Goal: Task Accomplishment & Management: Use online tool/utility

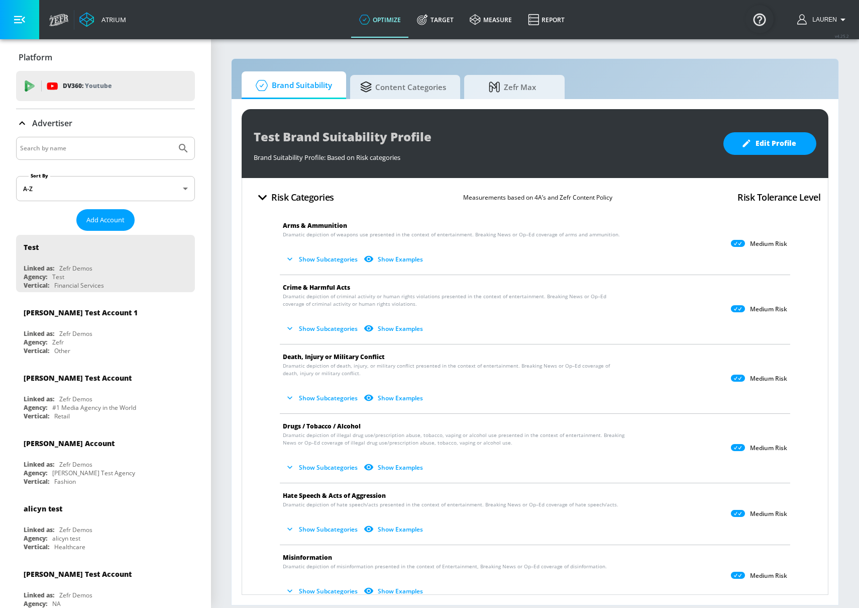
click at [101, 153] on input "Search by name" at bounding box center [96, 148] width 152 height 13
type input "hulu"
click at [172, 137] on button "Submit Search" at bounding box center [183, 148] width 22 height 22
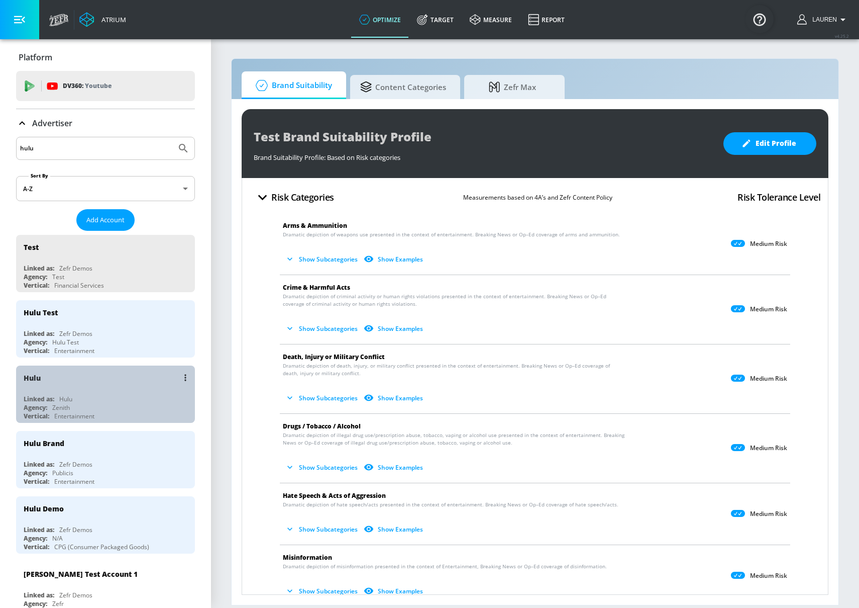
click at [128, 383] on div "Hulu" at bounding box center [108, 377] width 169 height 24
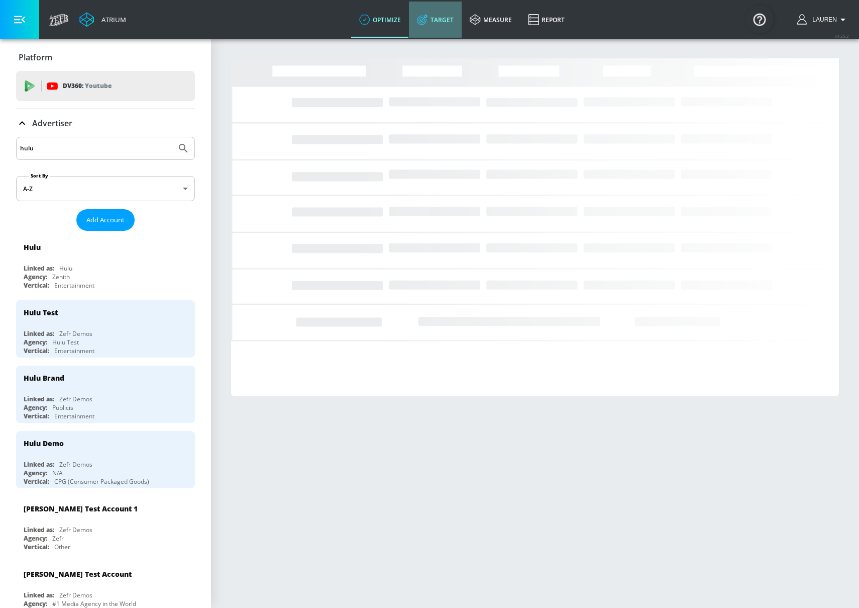
click at [455, 21] on link "Target" at bounding box center [435, 20] width 53 height 36
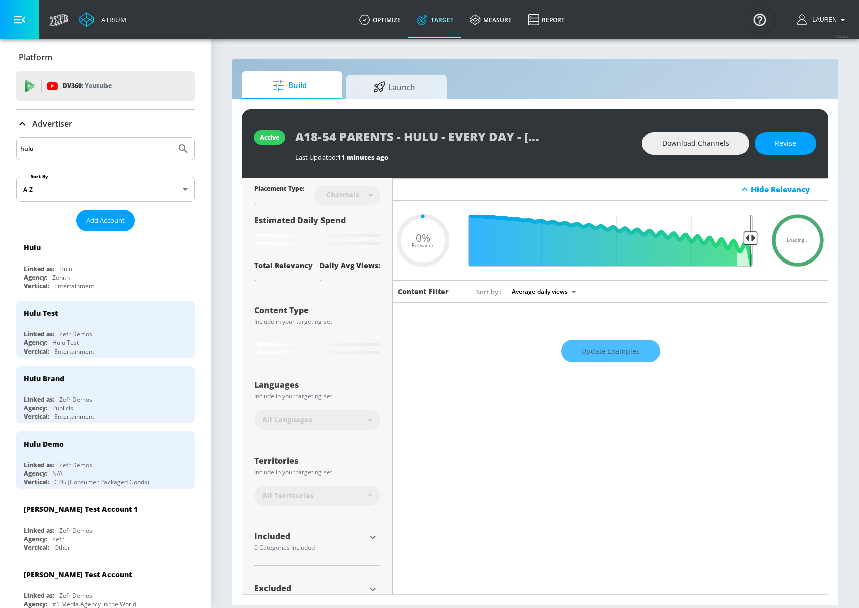
type input "0.05"
click at [402, 87] on span "Launch" at bounding box center [394, 85] width 76 height 24
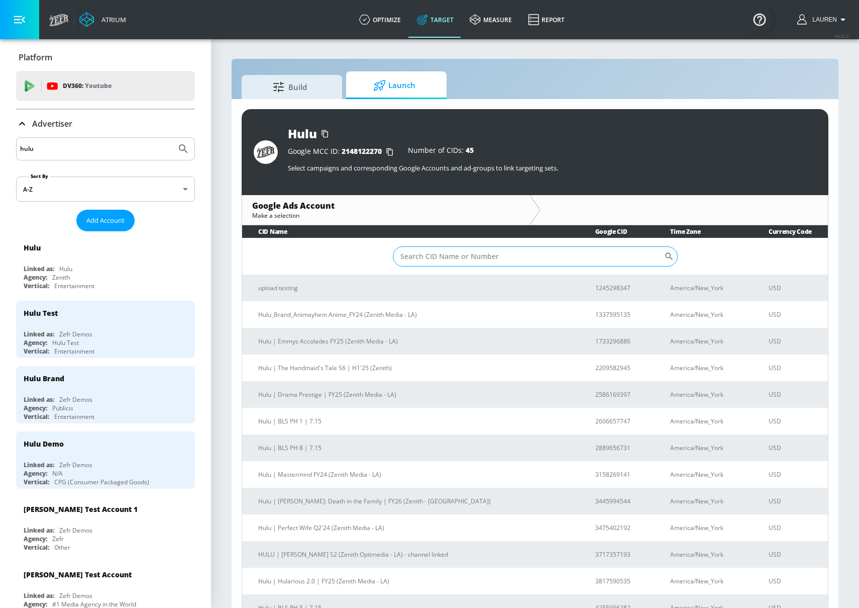
click at [454, 261] on input "Sort By" at bounding box center [528, 256] width 271 height 20
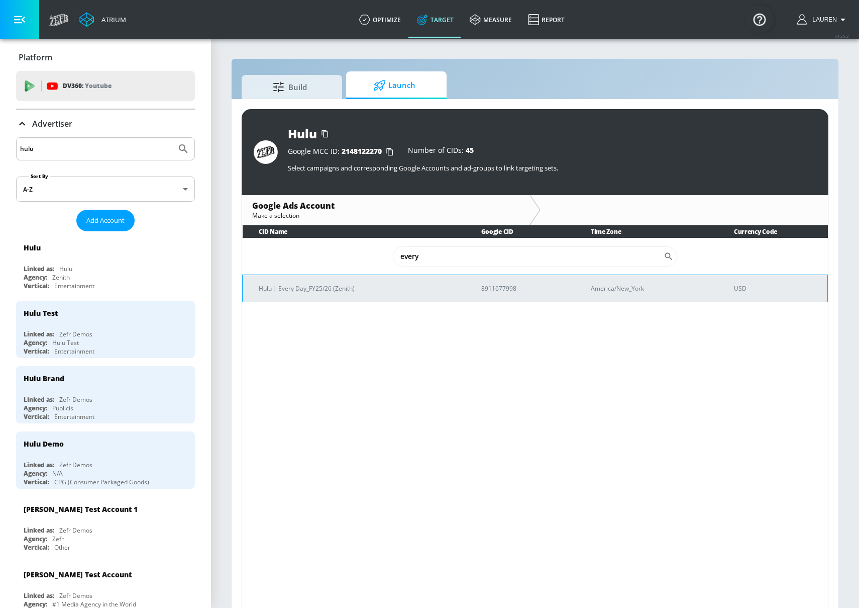
type input "every"
click at [352, 288] on p "Hulu | Every Day_FY25/26 (Zenith)" at bounding box center [358, 288] width 199 height 11
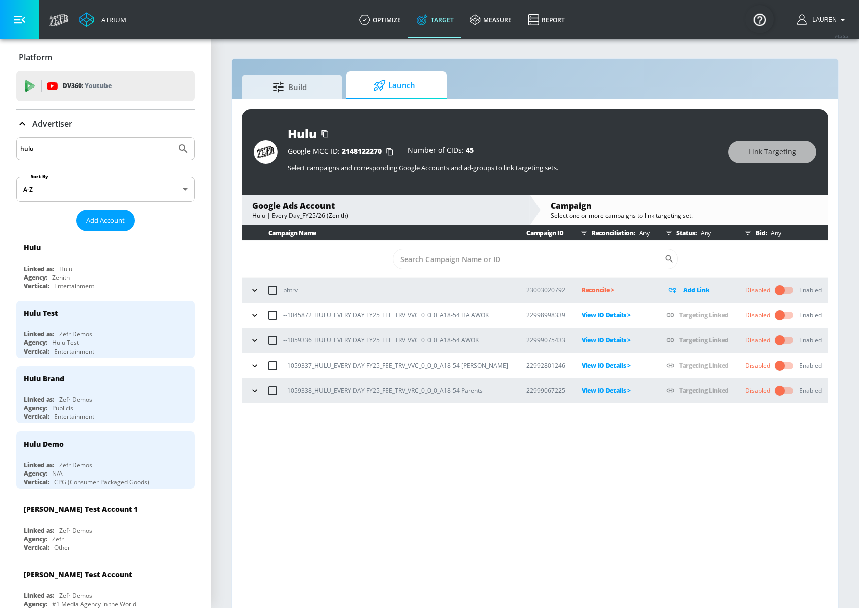
click at [258, 393] on icon "button" at bounding box center [255, 390] width 10 height 10
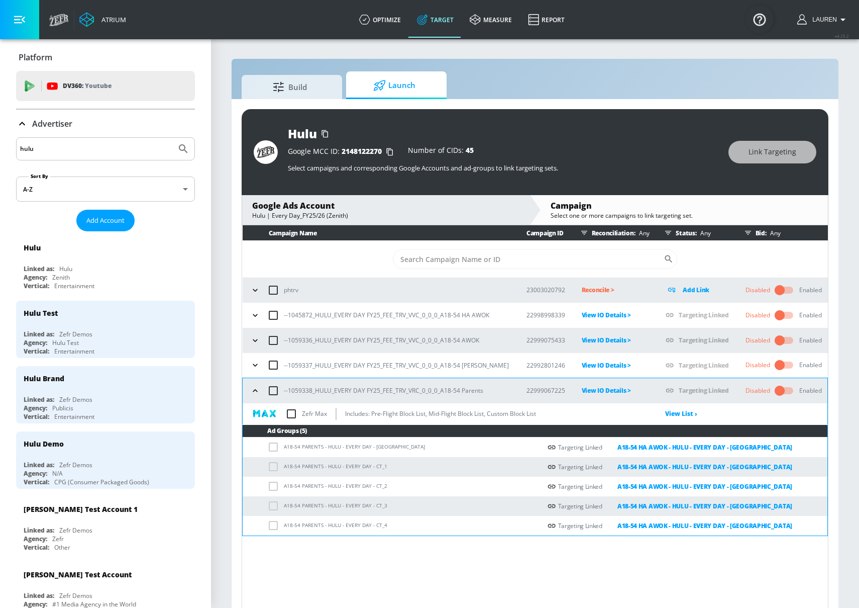
click at [276, 389] on input "checkbox" at bounding box center [273, 390] width 21 height 21
checkbox input "true"
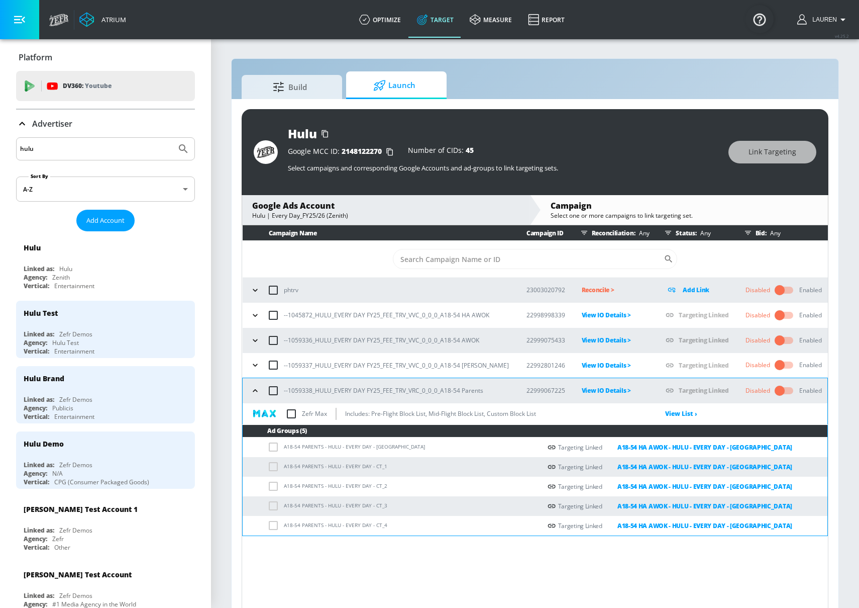
checkbox input "true"
click at [766, 159] on button "Link Targeting" at bounding box center [773, 152] width 88 height 23
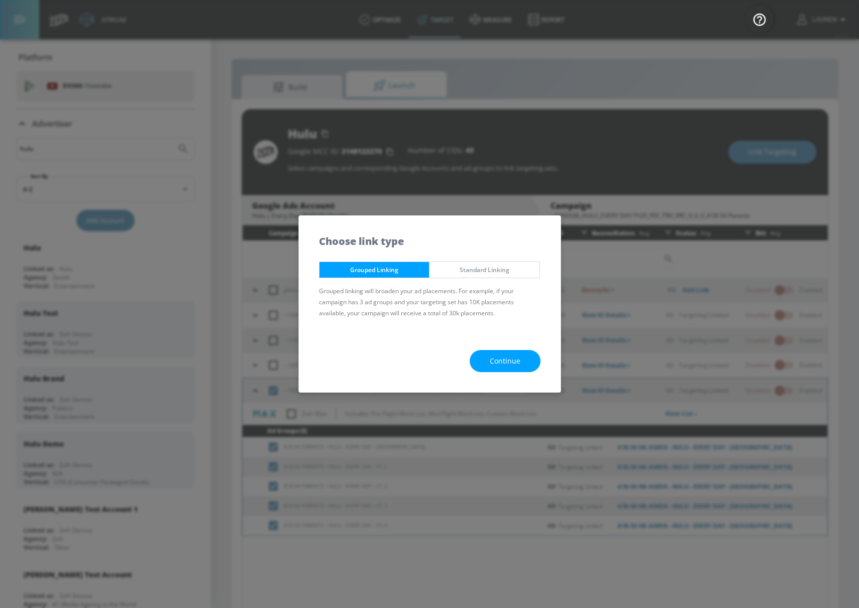
click at [525, 360] on button "Continue" at bounding box center [505, 361] width 71 height 23
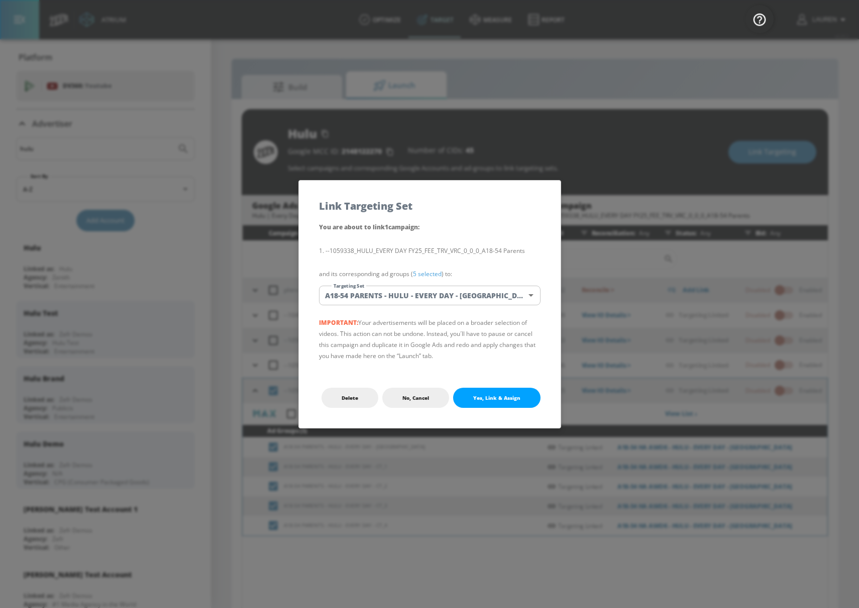
click at [496, 401] on span "Yes, Link & Assign" at bounding box center [496, 398] width 47 height 8
checkbox input "false"
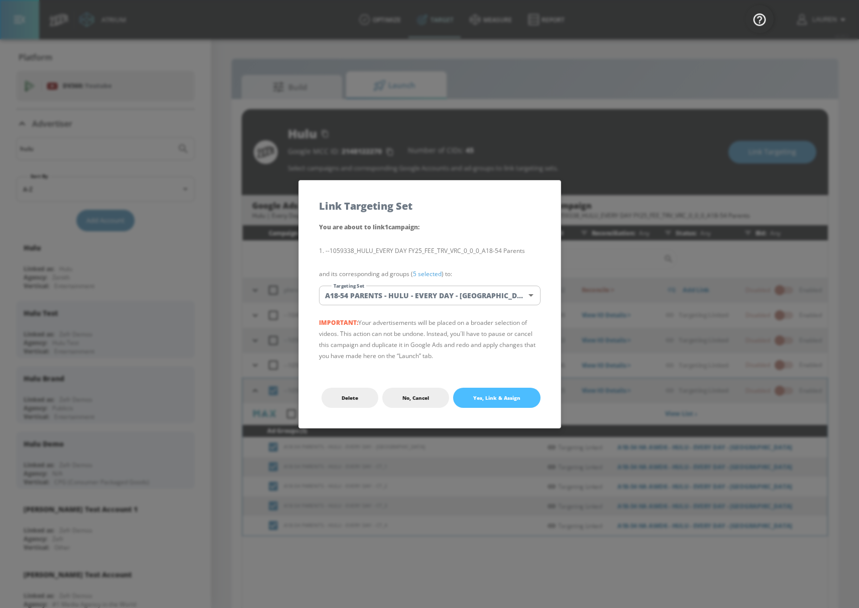
checkbox input "false"
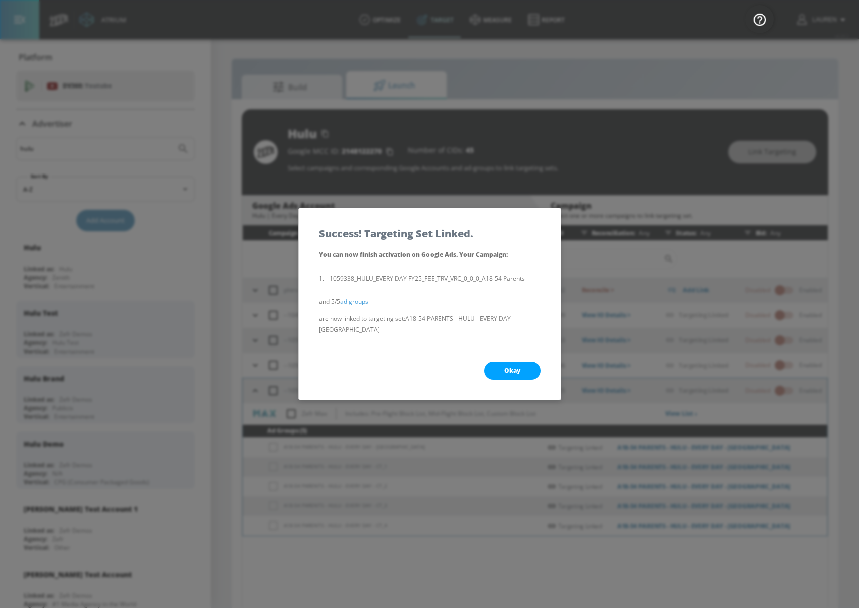
click at [511, 372] on button "Okay" at bounding box center [512, 370] width 56 height 18
